Goal: Complete application form

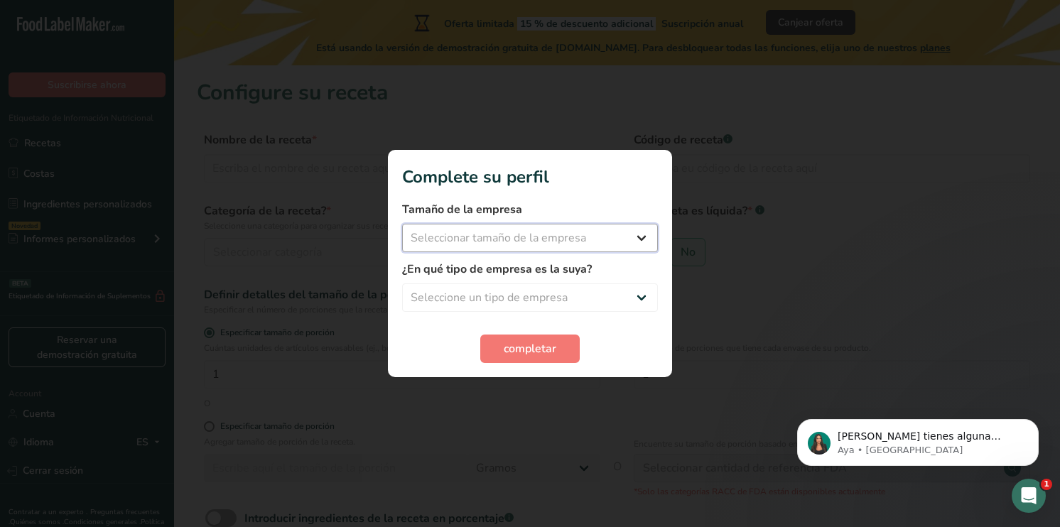
click at [505, 233] on select "Seleccionar tamaño de la empresa Menos de 10 empleados De 10 a 50 empleados De …" at bounding box center [530, 238] width 256 height 28
select select "1"
click at [402, 224] on select "Seleccionar tamaño de la empresa Menos de 10 empleados De 10 a 50 empleados De …" at bounding box center [530, 238] width 256 height 28
click at [515, 302] on select "Seleccione un tipo de empresa Fabricante de alimentos envasados Restaurante y c…" at bounding box center [530, 298] width 256 height 28
select select "8"
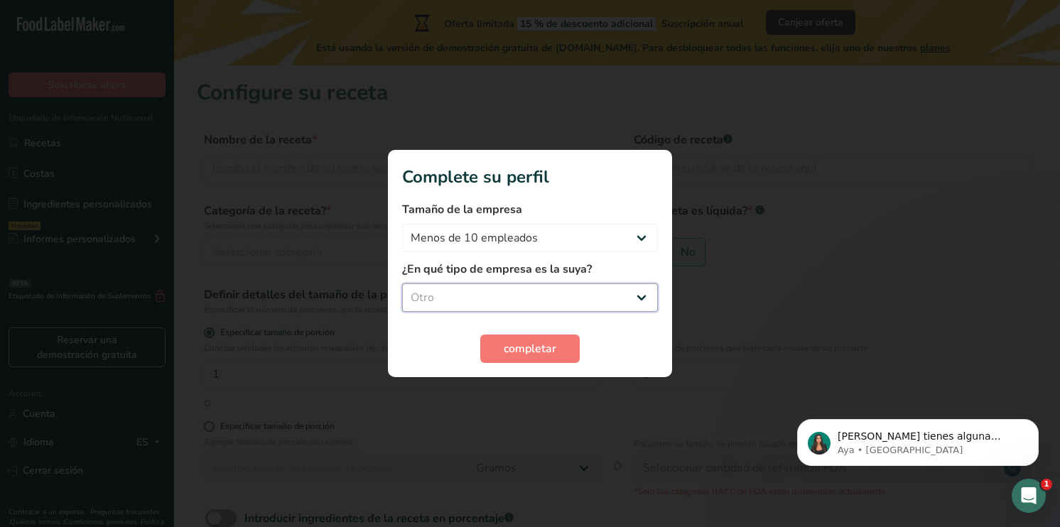
click at [402, 284] on select "Seleccione un tipo de empresa Fabricante de alimentos envasados Restaurante y c…" at bounding box center [530, 298] width 256 height 28
click at [512, 341] on span "completar" at bounding box center [530, 348] width 53 height 17
click at [510, 360] on div "completar" at bounding box center [530, 349] width 256 height 28
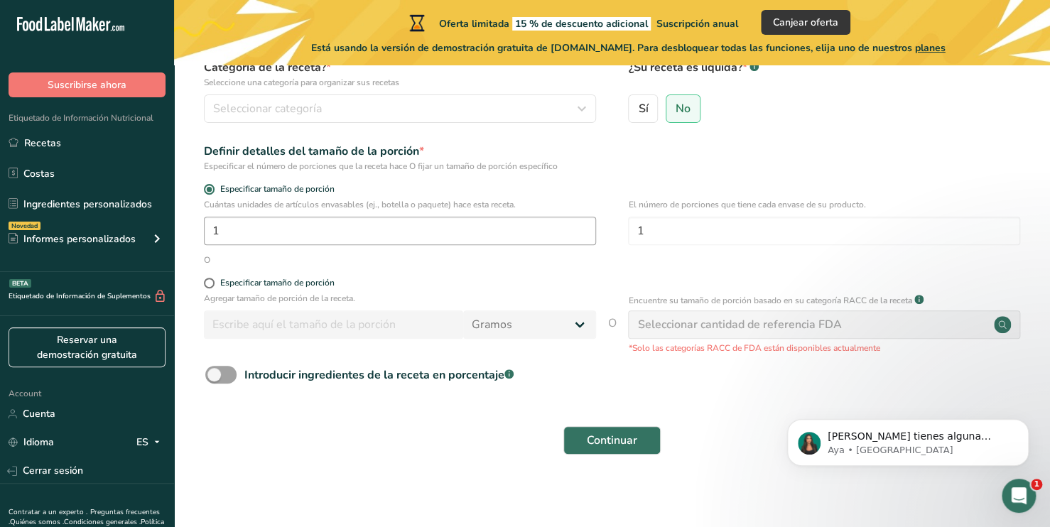
scroll to position [148, 0]
